Goal: Information Seeking & Learning: Compare options

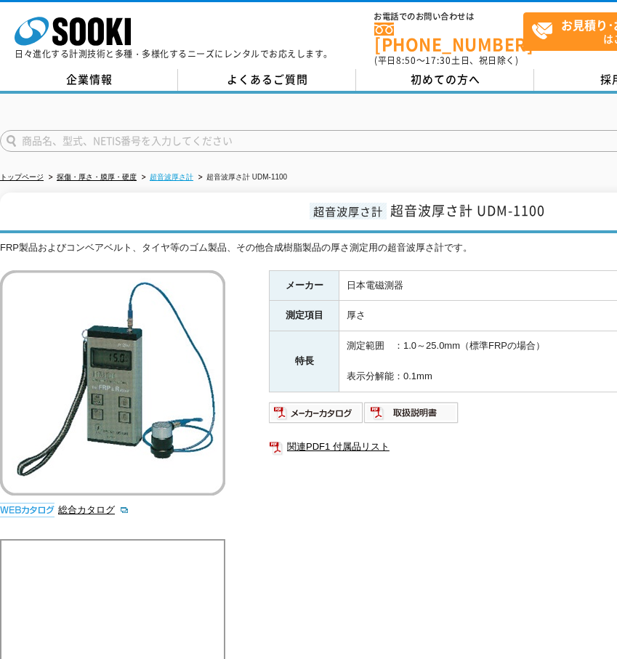
click at [162, 173] on link "超音波厚さ計" at bounding box center [172, 177] width 44 height 8
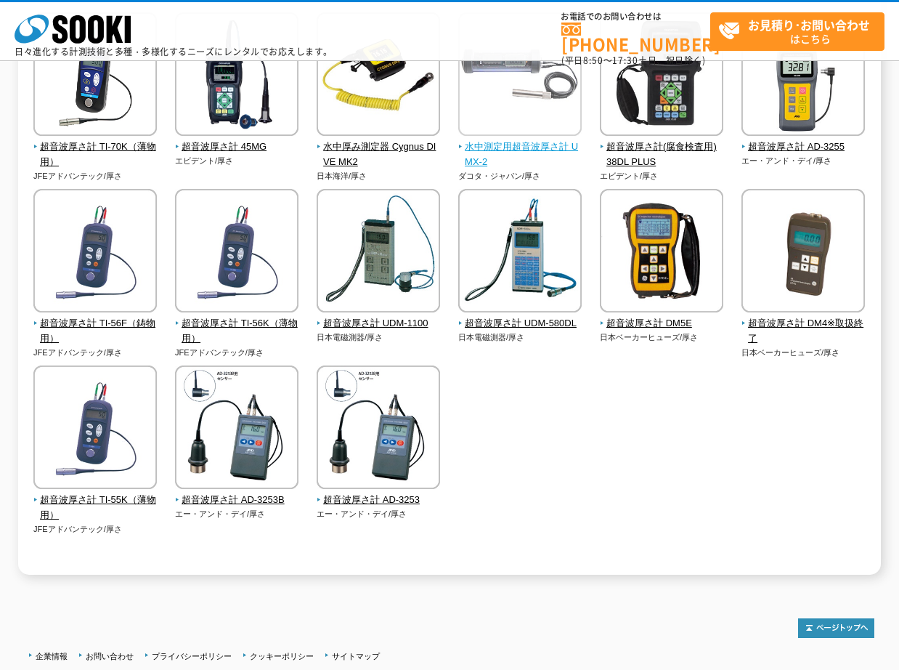
scroll to position [218, 0]
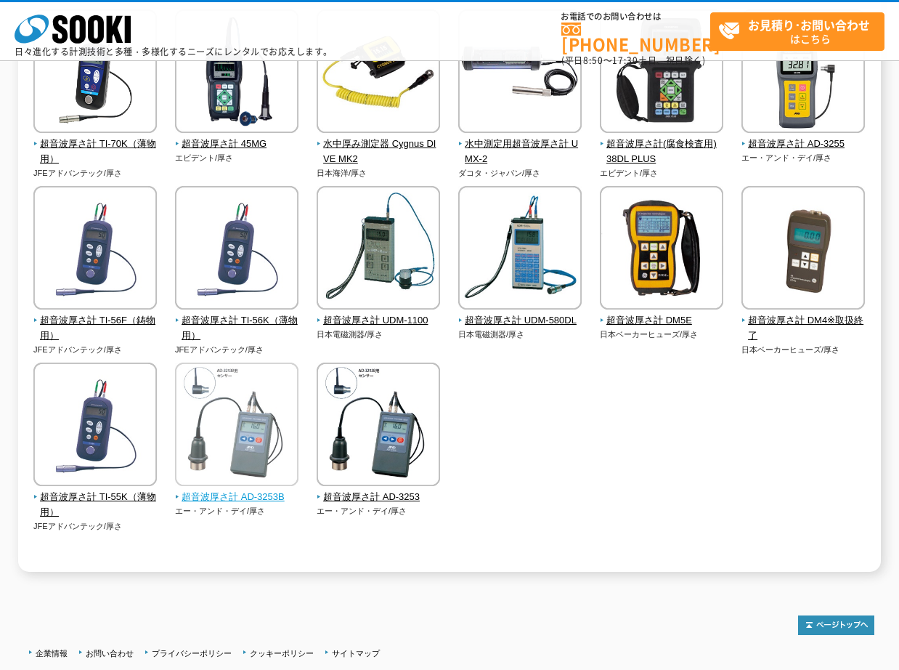
click at [248, 477] on img at bounding box center [236, 425] width 123 height 127
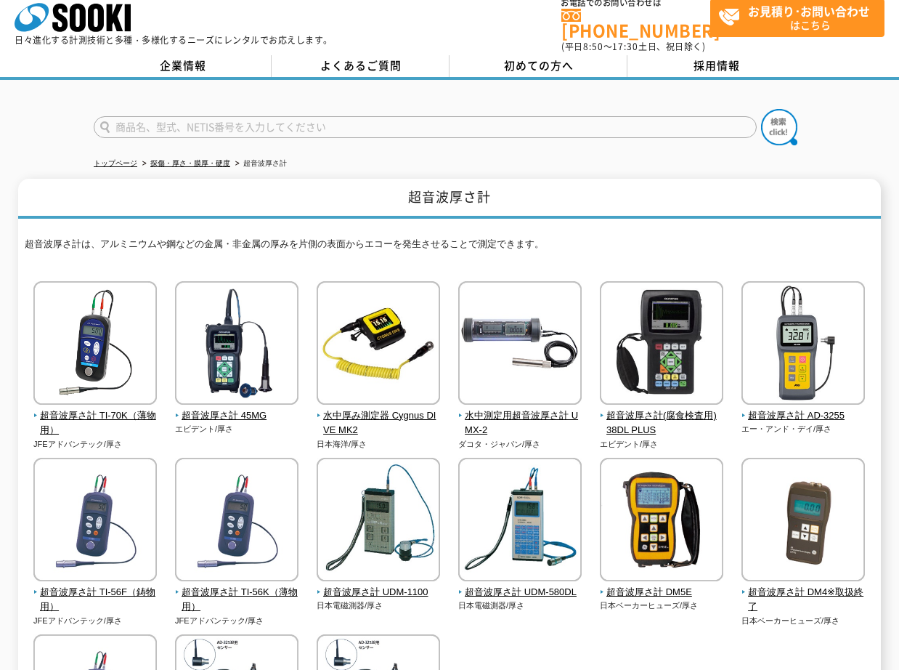
scroll to position [0, 0]
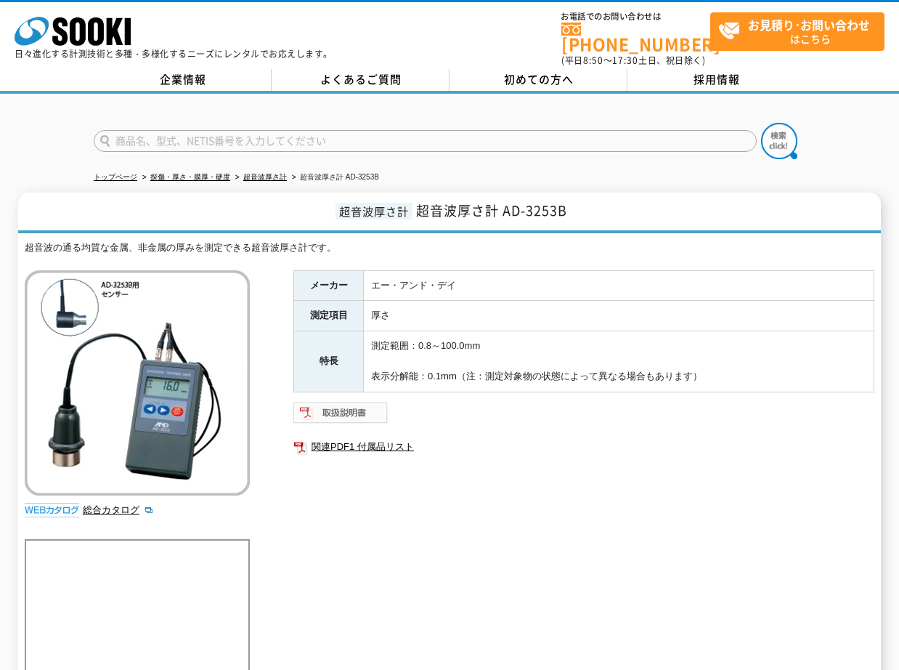
click at [353, 401] on img at bounding box center [340, 412] width 95 height 23
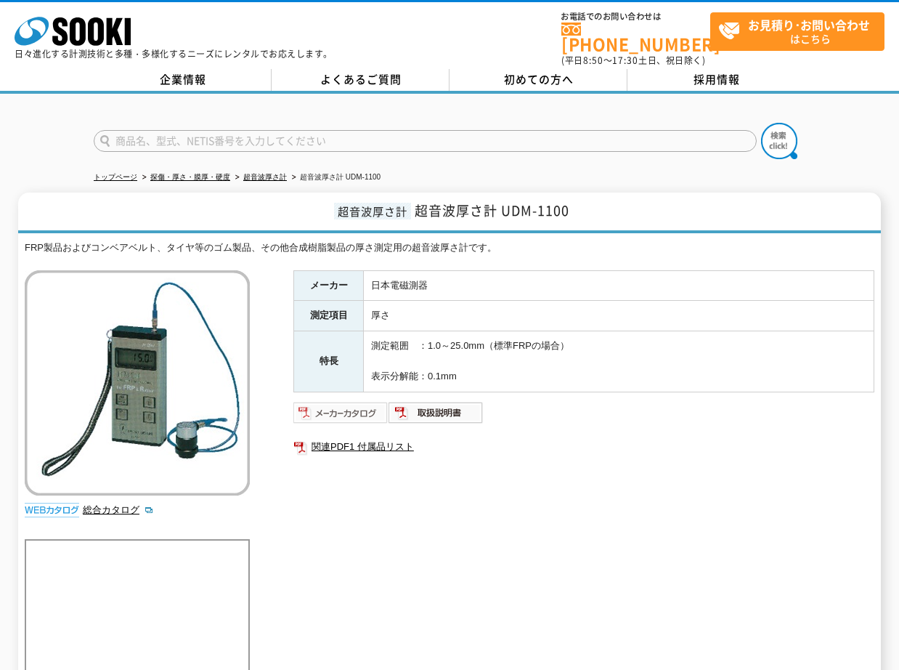
click at [368, 403] on img at bounding box center [340, 412] width 95 height 23
click at [268, 173] on link "超音波厚さ計" at bounding box center [265, 177] width 44 height 8
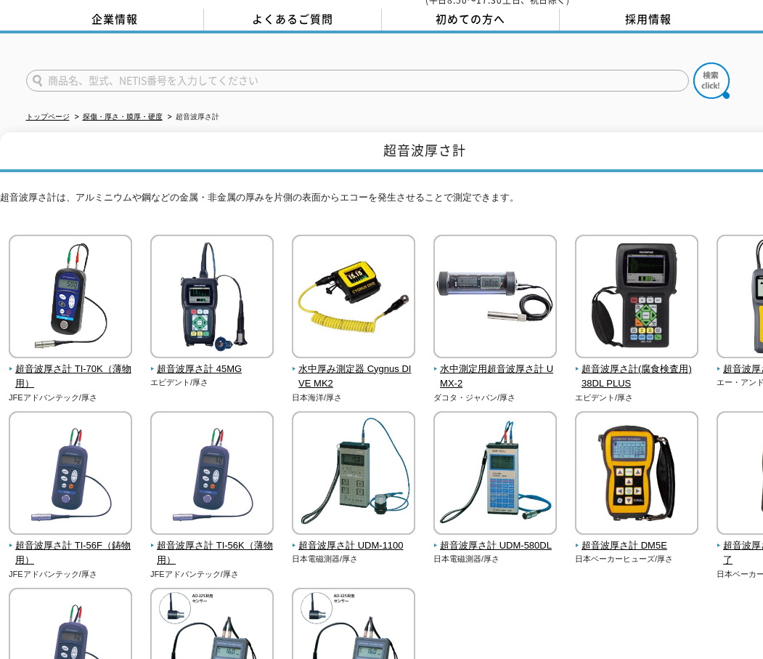
scroll to position [36, 0]
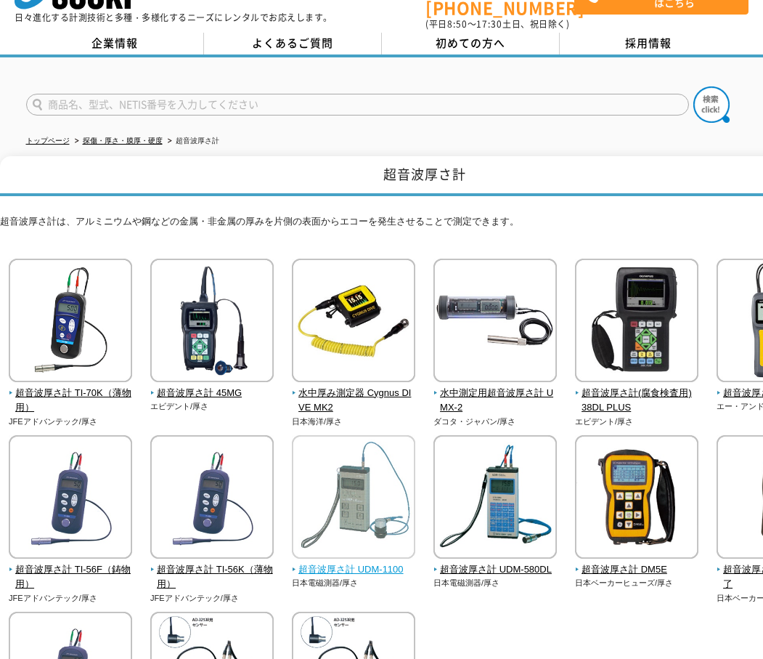
click at [386, 540] on img at bounding box center [353, 498] width 123 height 127
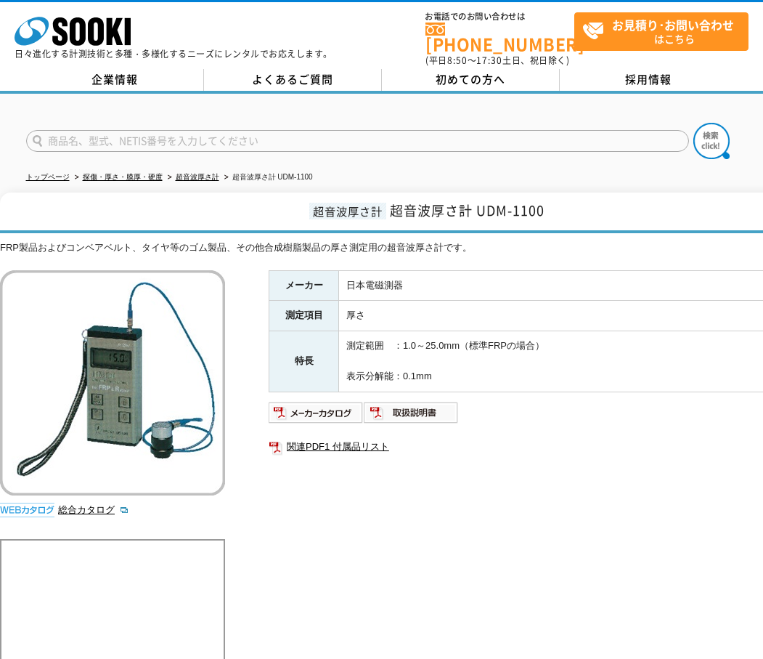
click at [733, 536] on div "メーカー 日本電磁測器 測定項目 厚さ 特長 測定範囲　：1.0～25.0mm（標準FRPの場合） 表示分解能：0.1mm 関連PDF1 付属品リスト" at bounding box center [559, 426] width 581 height 312
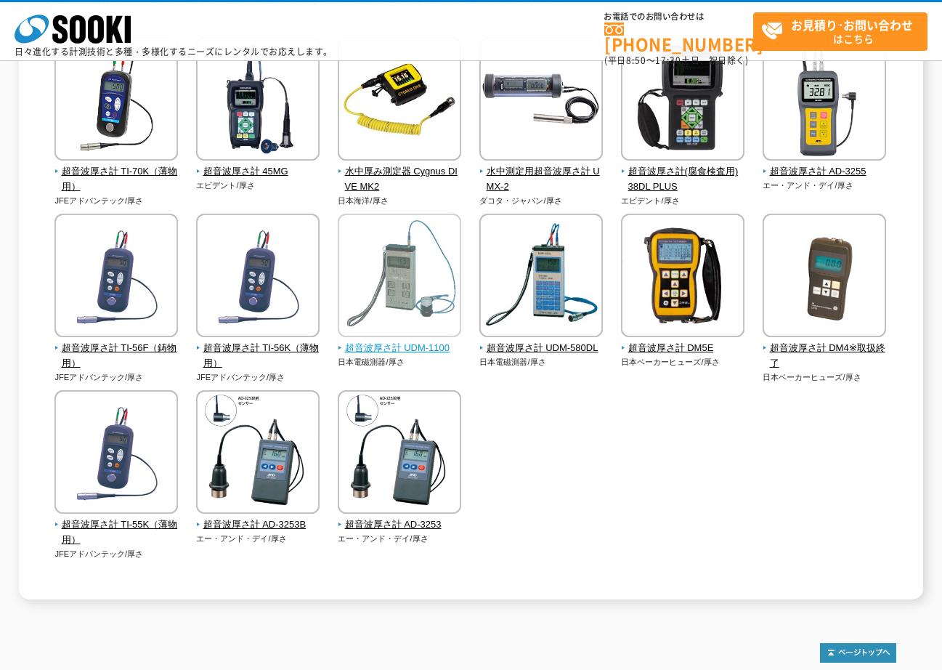
scroll to position [109, 0]
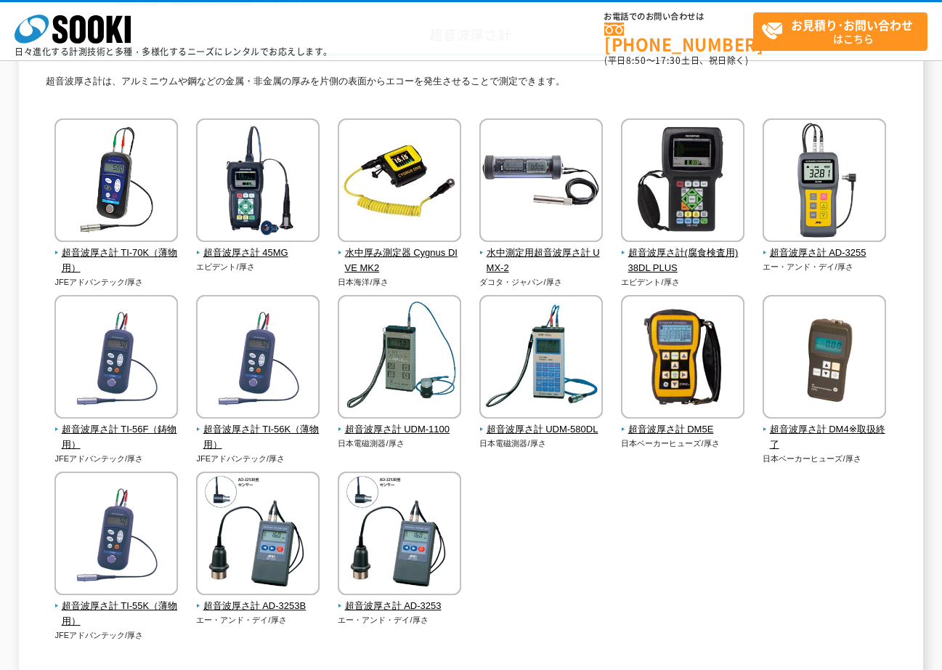
click at [568, 516] on div "超音波厚さ計 TI-70K（薄物用） JFEアドバンテック/厚さ エビデント/厚さ" at bounding box center [471, 393] width 850 height 551
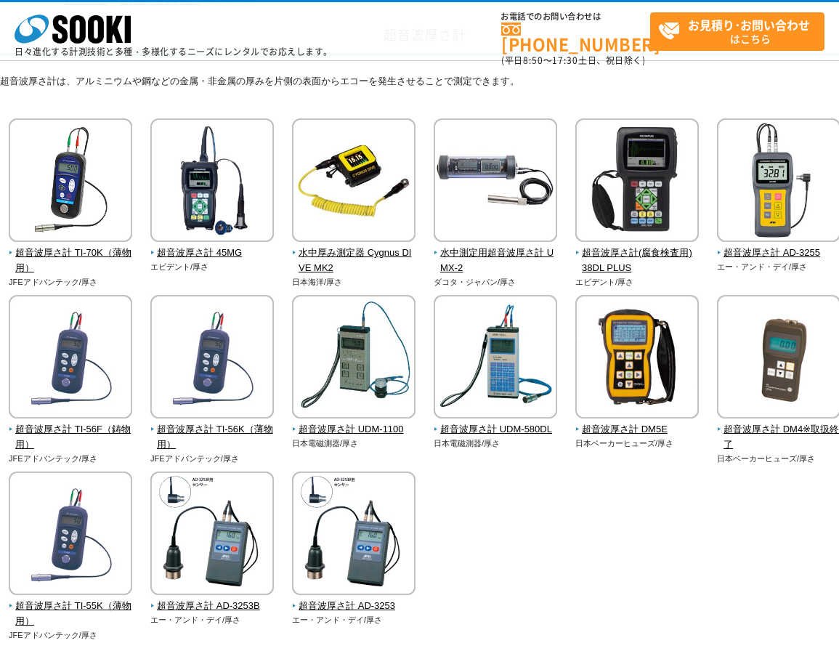
drag, startPoint x: 158, startPoint y: 451, endPoint x: 162, endPoint y: 461, distance: 11.1
click at [158, 451] on span "超音波厚さ計 TI-56K（薄物用）" at bounding box center [212, 437] width 124 height 31
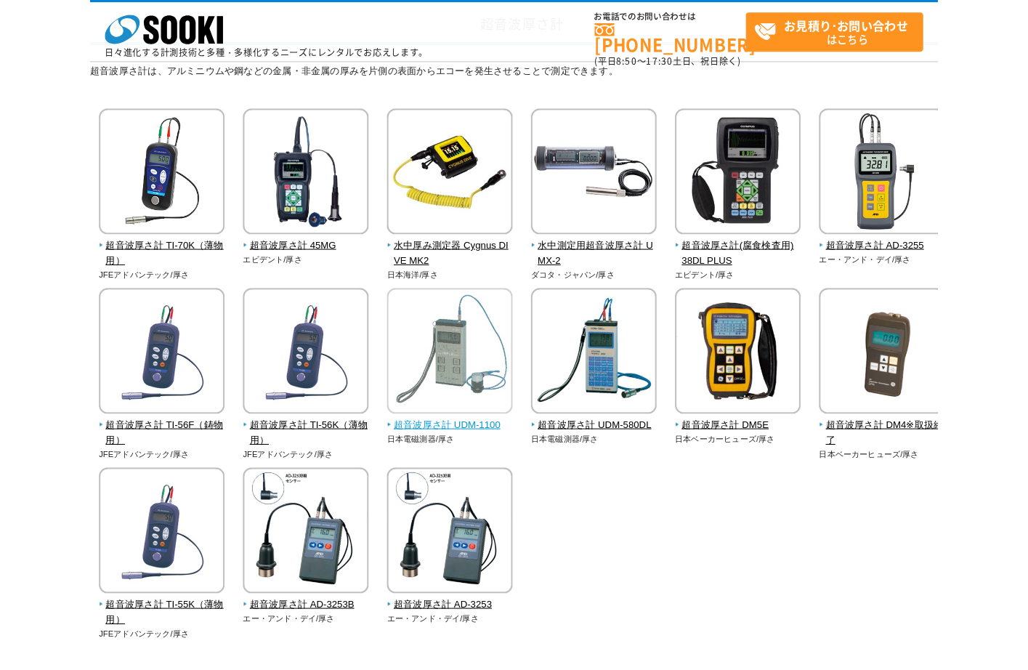
scroll to position [145, 0]
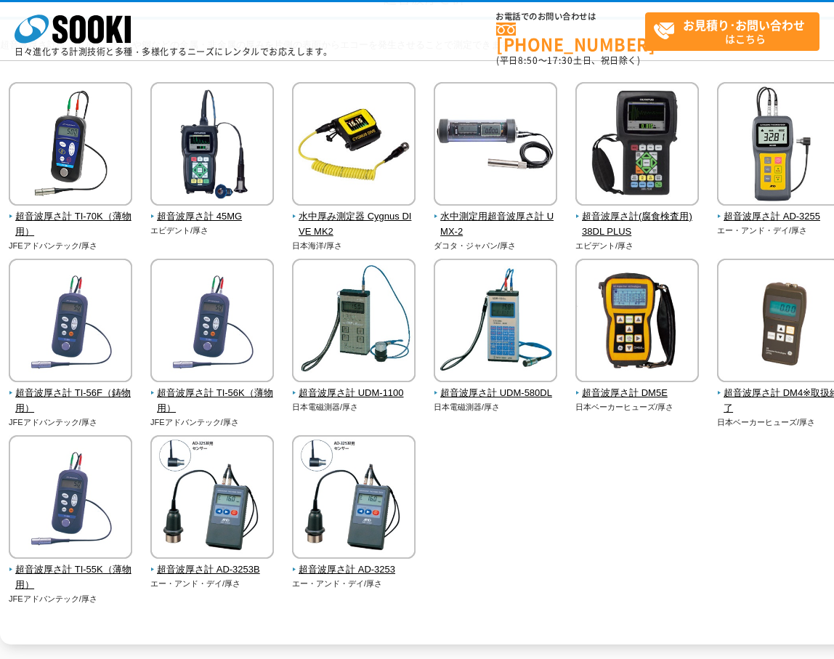
click at [464, 439] on div "超音波厚さ計 TI-70K（薄物用） JFEアドバンテック/厚さ エビデント/厚さ" at bounding box center [425, 357] width 850 height 551
click at [381, 390] on span "超音波厚さ計 UDM-1100" at bounding box center [354, 393] width 124 height 15
click at [456, 388] on span "超音波厚さ計 UDM-580DL" at bounding box center [496, 393] width 124 height 15
click at [315, 395] on span "超音波厚さ計 UDM-1100" at bounding box center [354, 393] width 124 height 15
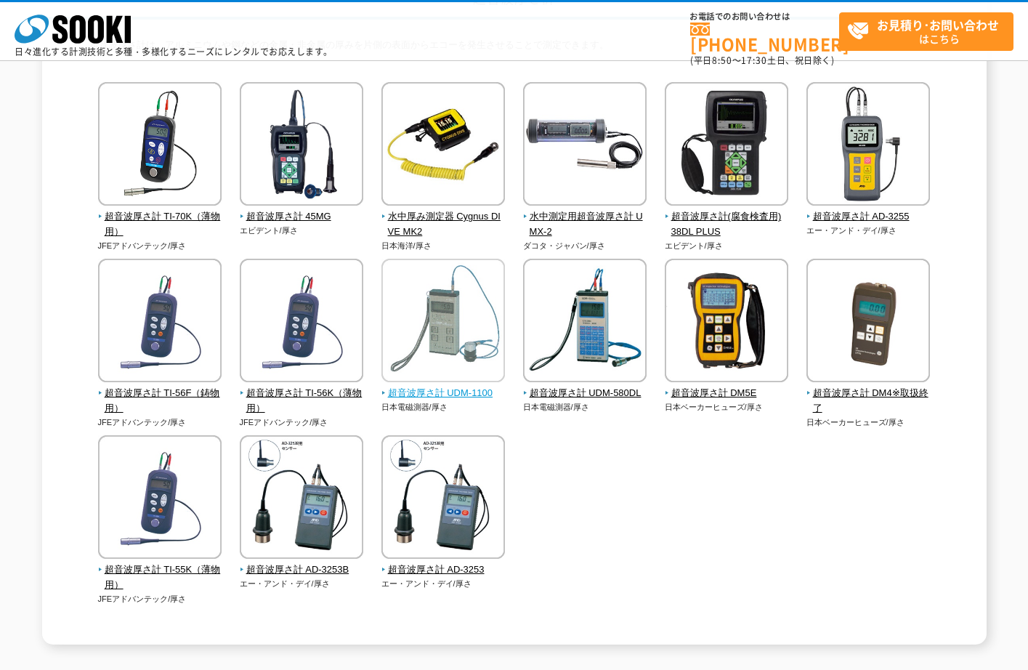
click at [472, 396] on span "超音波厚さ計 UDM-1100" at bounding box center [443, 393] width 124 height 15
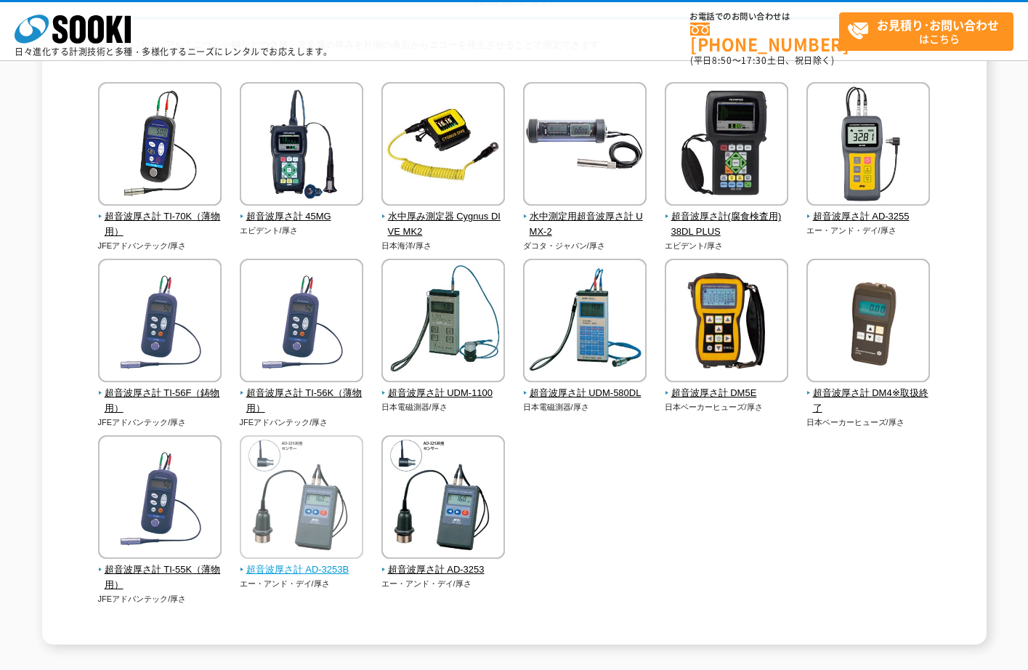
click at [332, 572] on span "超音波厚さ計 AD-3253B" at bounding box center [302, 569] width 124 height 15
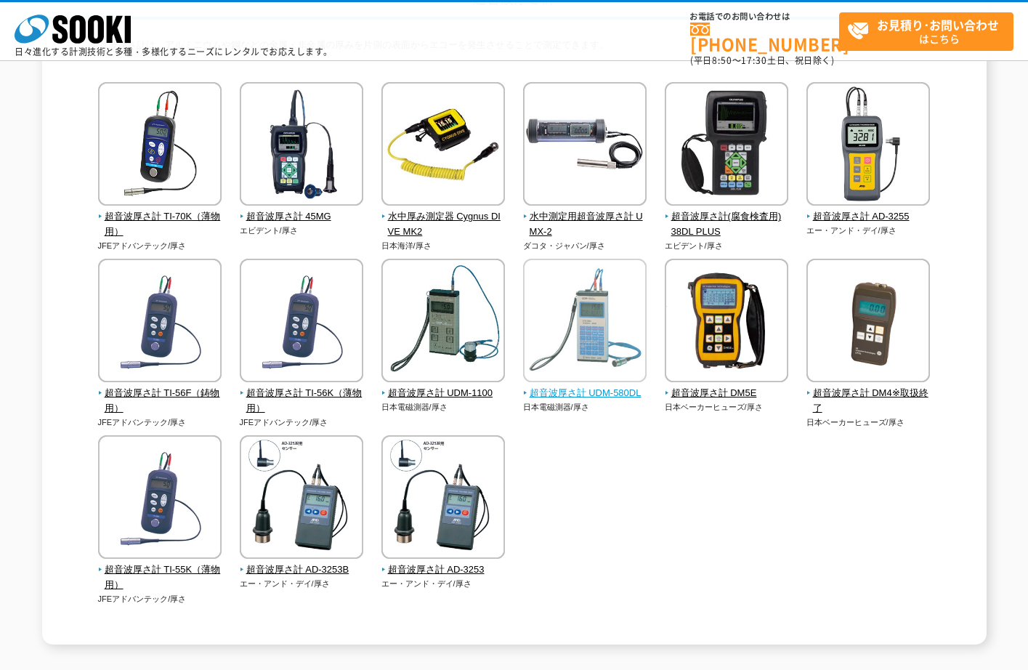
click at [579, 389] on span "超音波厚さ計 UDM-580DL" at bounding box center [585, 393] width 124 height 15
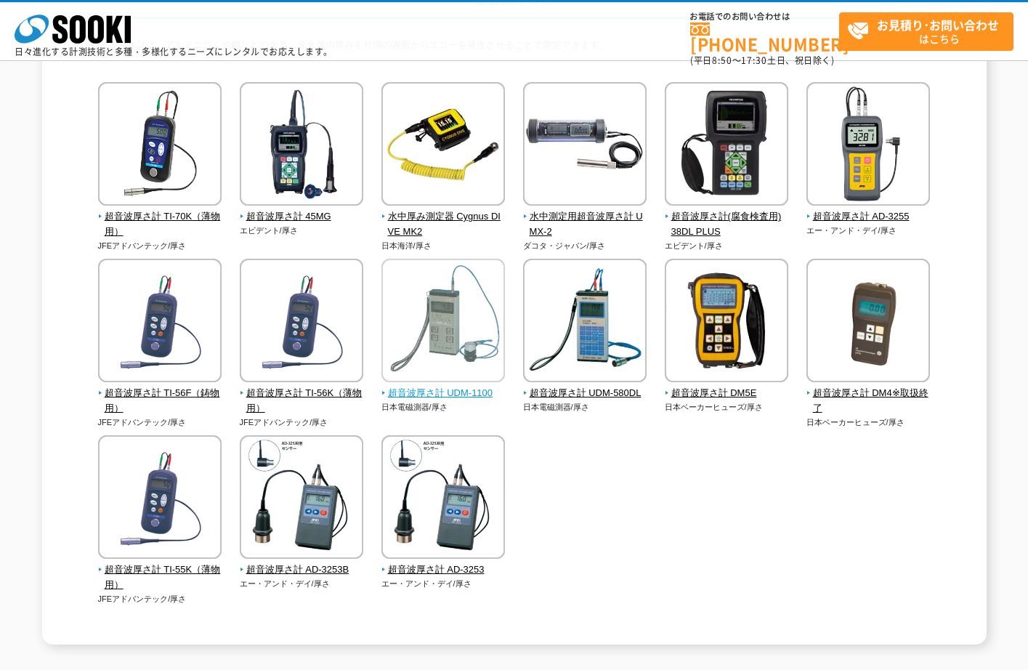
click at [450, 392] on span "超音波厚さ計 UDM-1100" at bounding box center [443, 393] width 124 height 15
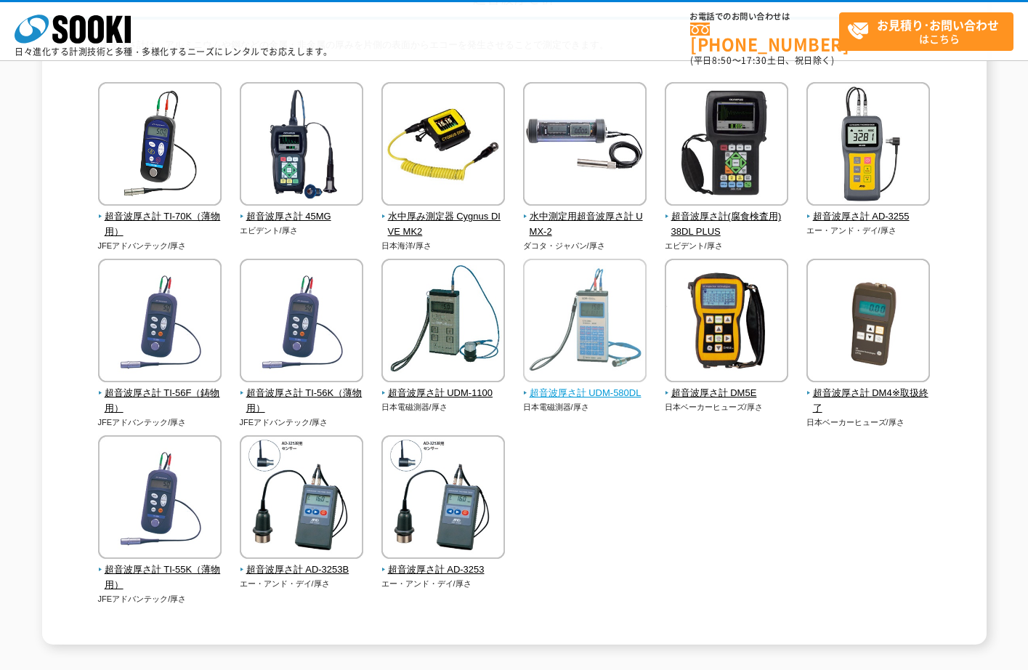
click at [580, 394] on span "超音波厚さ計 UDM-580DL" at bounding box center [585, 393] width 124 height 15
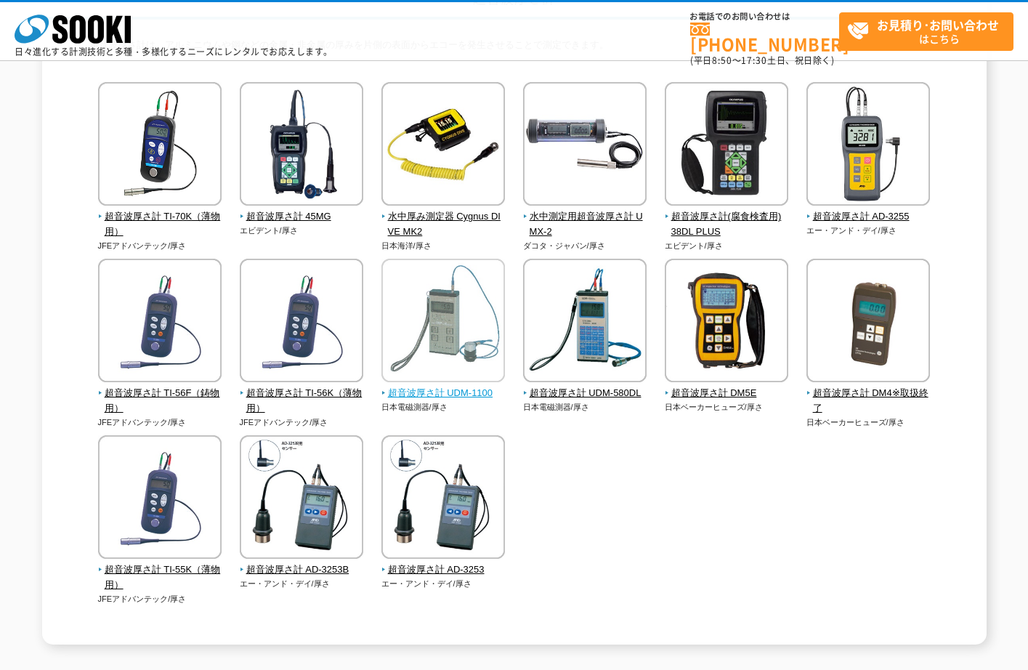
click at [401, 386] on img at bounding box center [442, 322] width 123 height 127
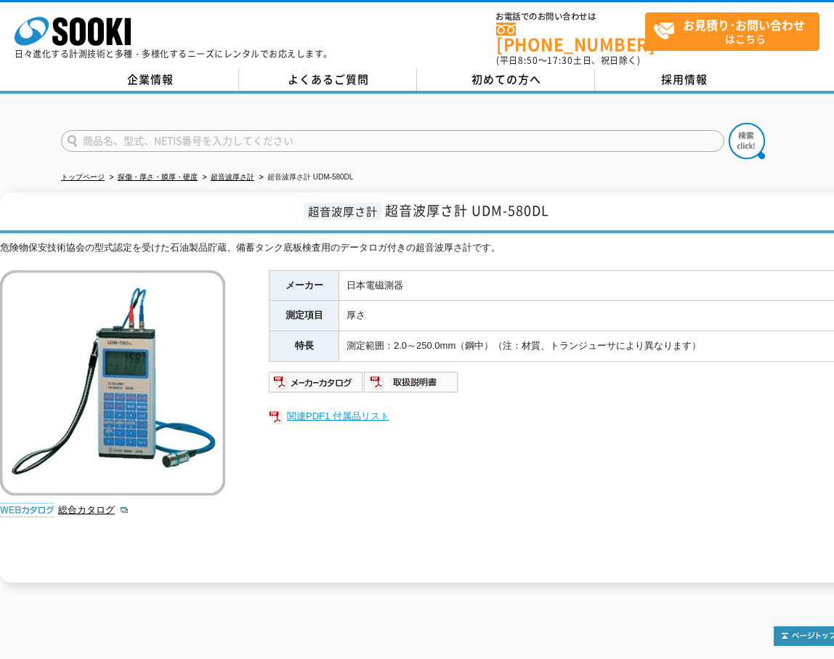
click at [338, 407] on link "関連PDF1 付属品リスト" at bounding box center [559, 416] width 581 height 19
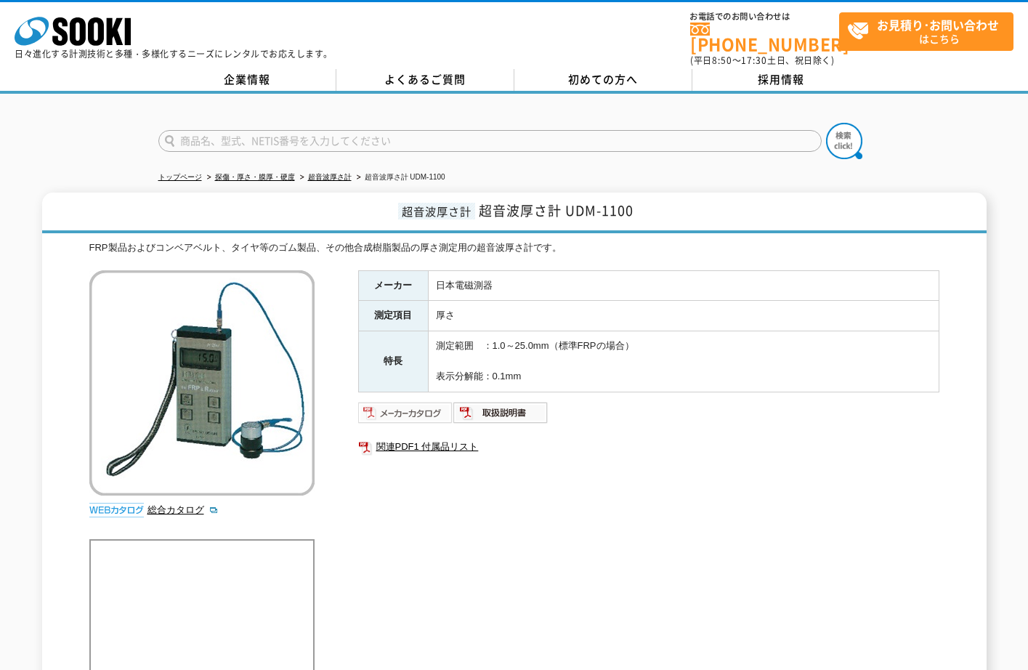
click at [441, 404] on img at bounding box center [405, 412] width 95 height 23
click at [440, 407] on img at bounding box center [405, 412] width 95 height 23
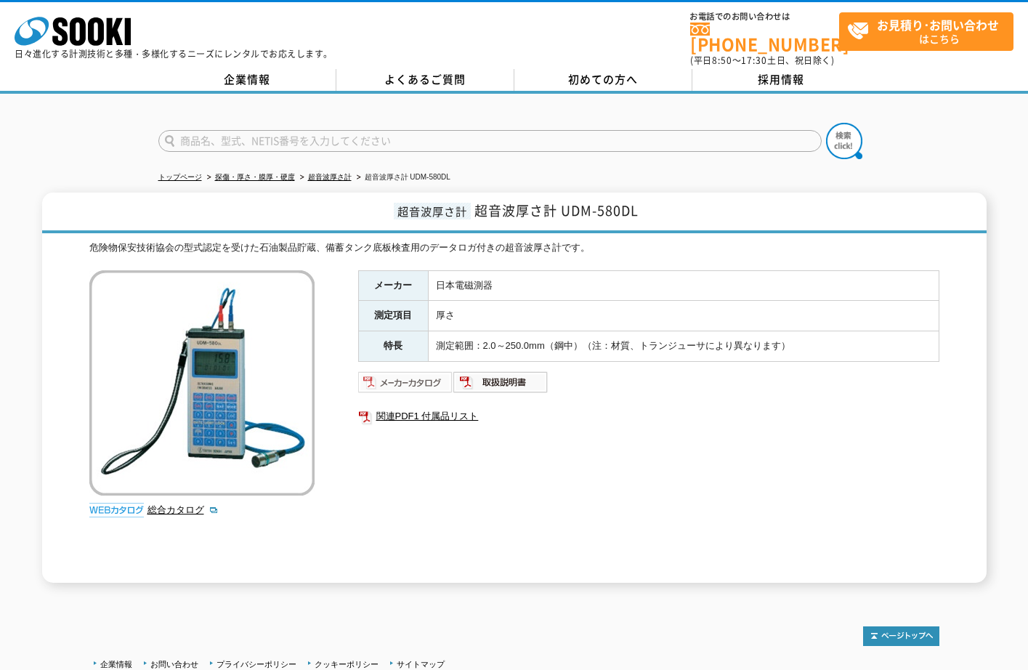
click at [421, 378] on img at bounding box center [405, 381] width 95 height 23
